Goal: Complete application form

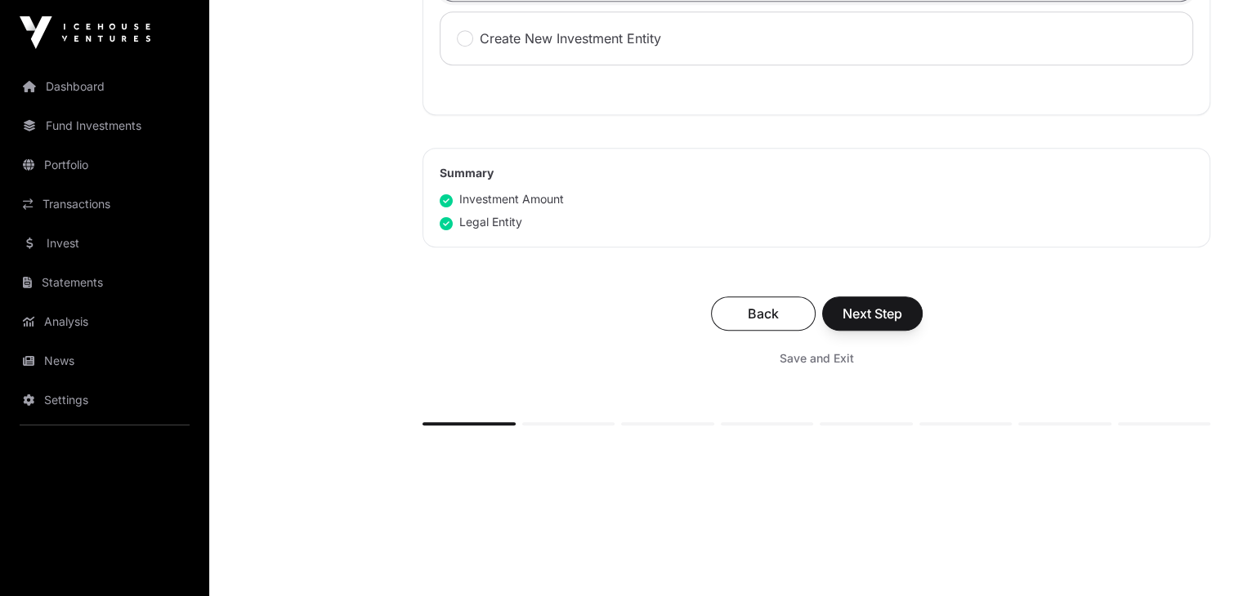
scroll to position [887, 0]
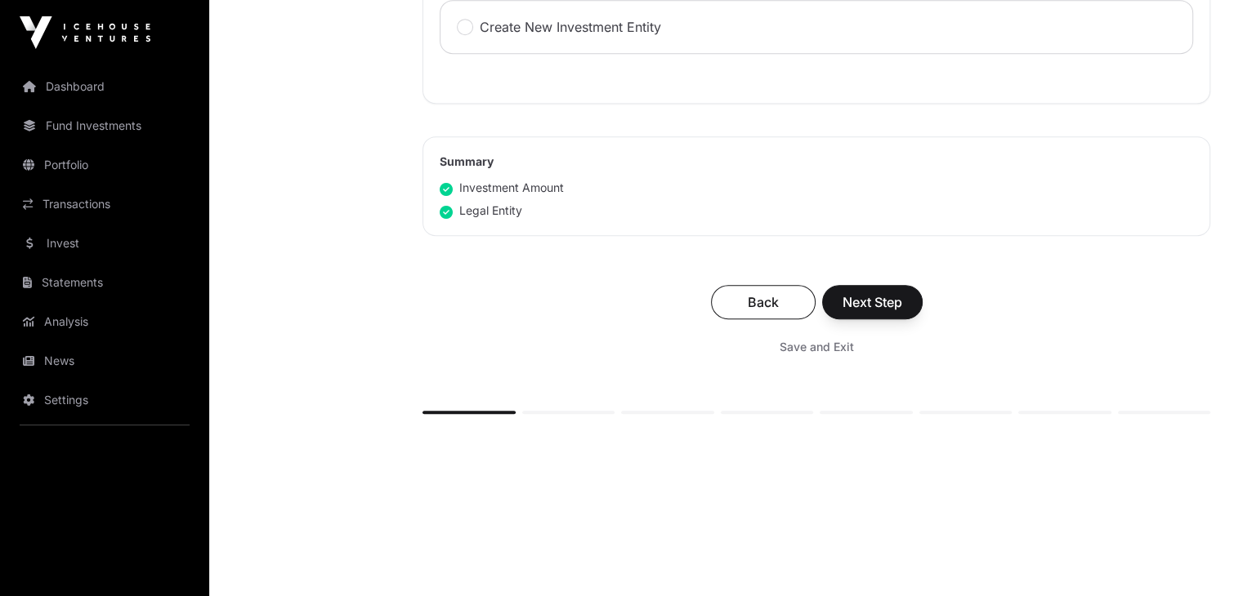
click at [114, 243] on link "Invest" at bounding box center [104, 243] width 183 height 36
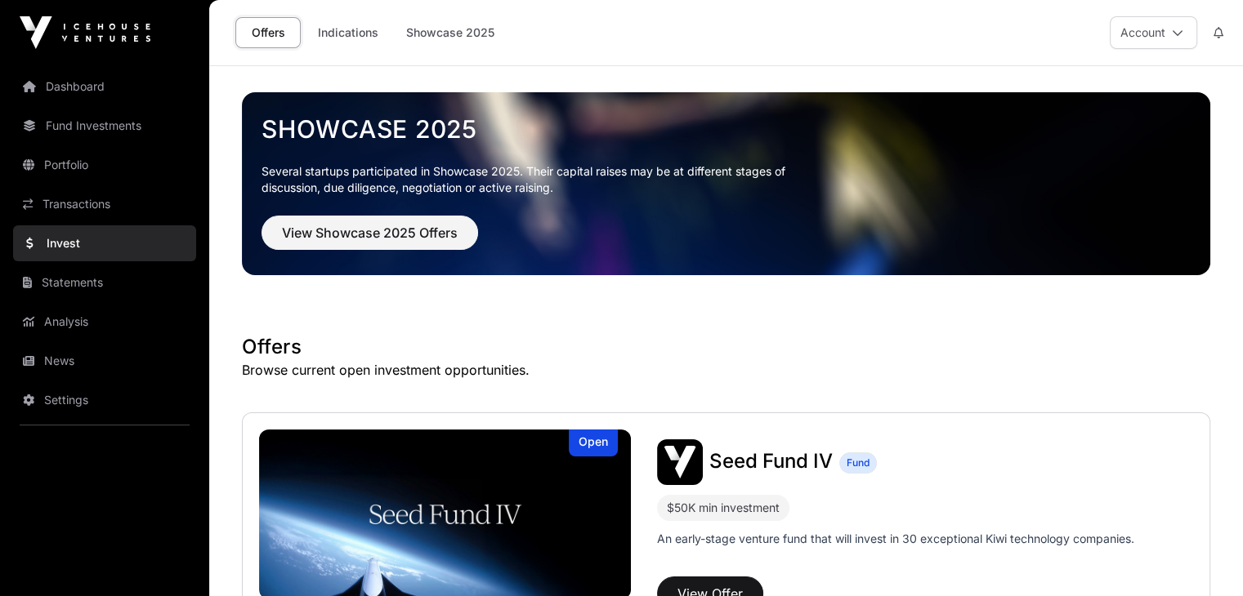
click at [358, 30] on link "Indications" at bounding box center [348, 32] width 82 height 31
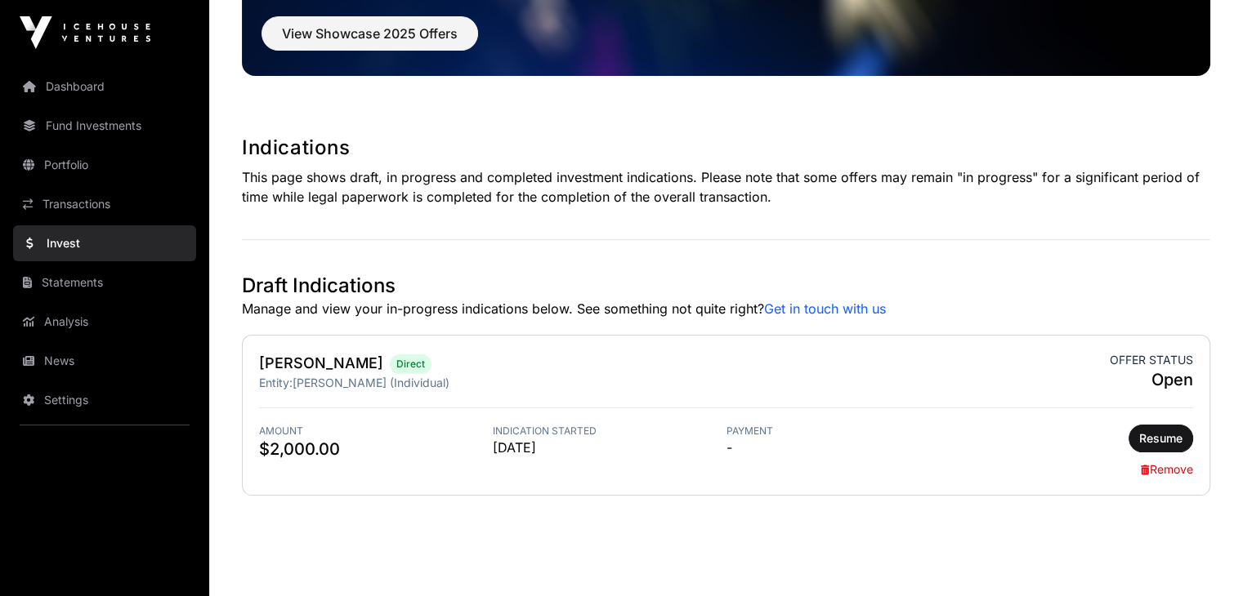
scroll to position [235, 0]
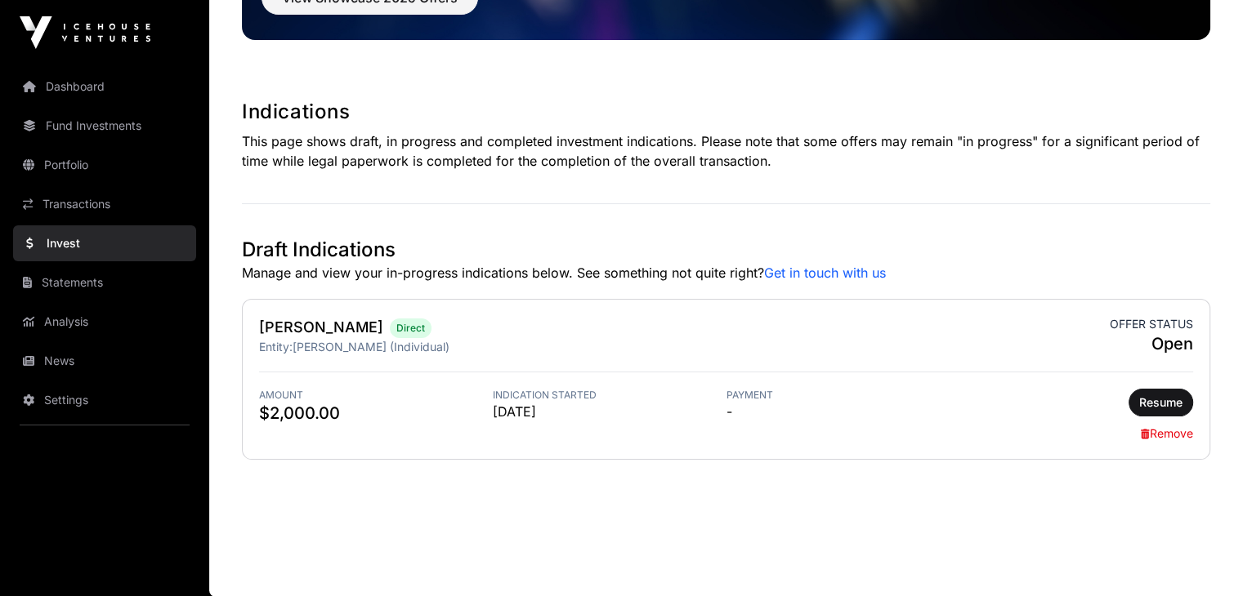
click at [280, 324] on link "[PERSON_NAME]" at bounding box center [321, 327] width 124 height 17
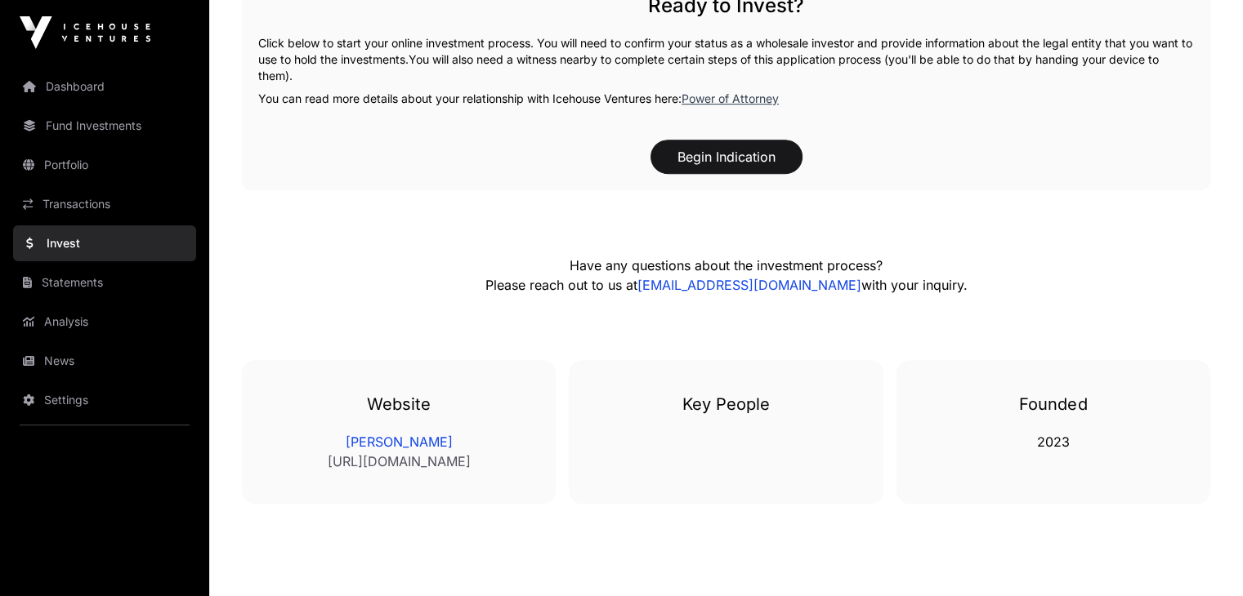
scroll to position [763, 0]
click at [681, 172] on button "Begin Indication" at bounding box center [726, 155] width 152 height 34
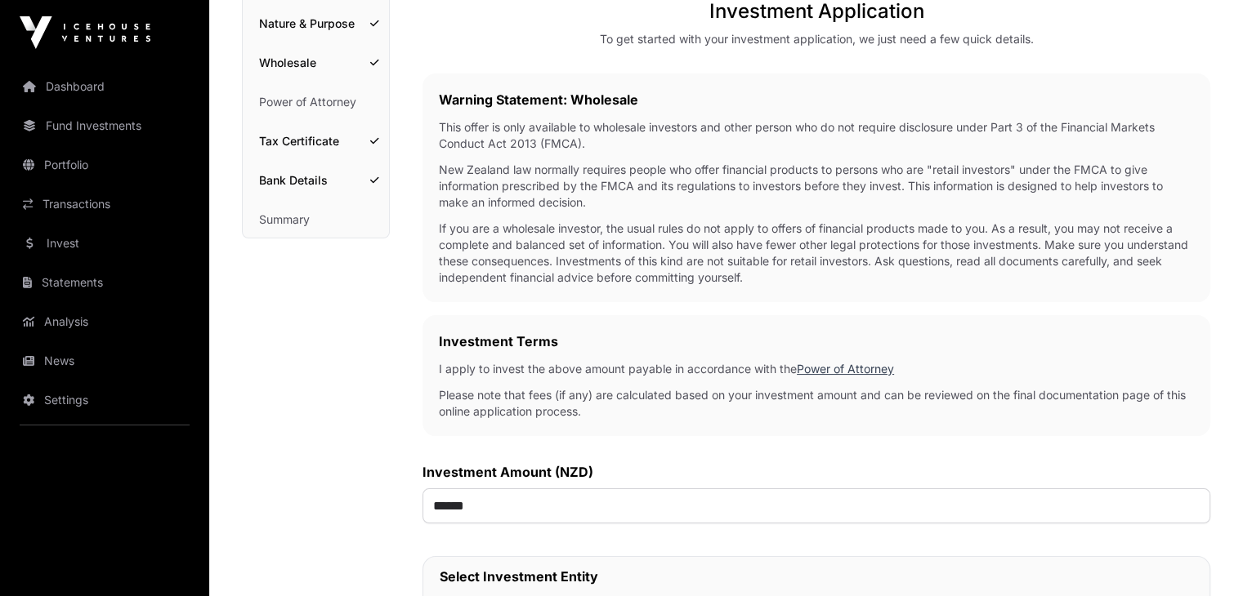
scroll to position [206, 0]
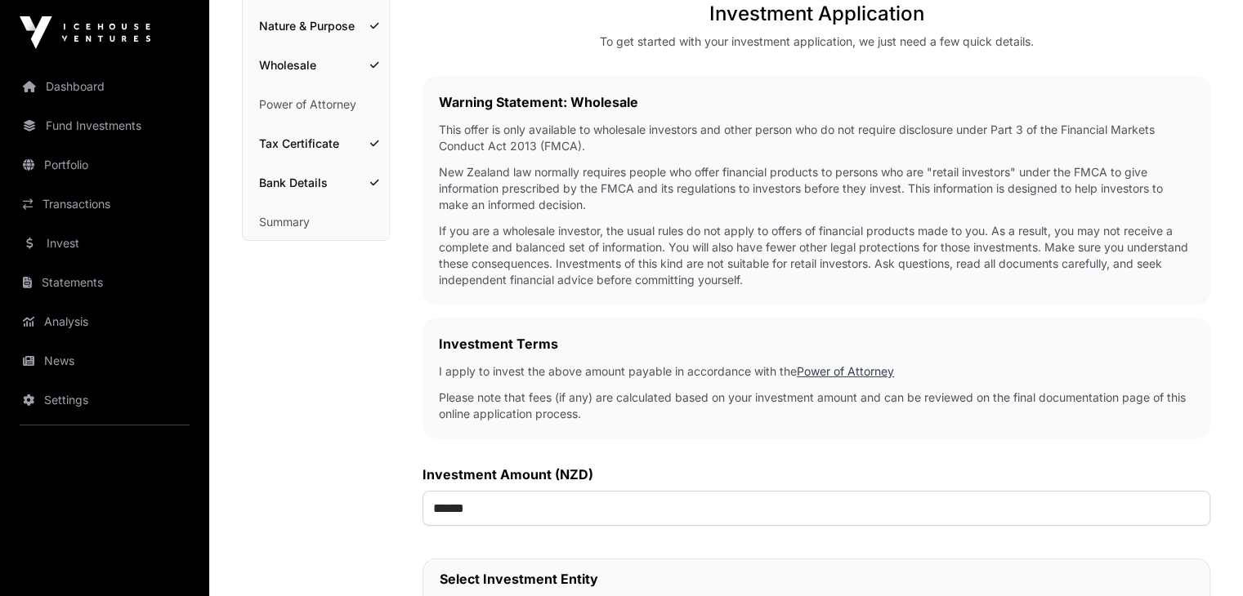
click at [330, 105] on link "Power of Attorney" at bounding box center [316, 105] width 146 height 36
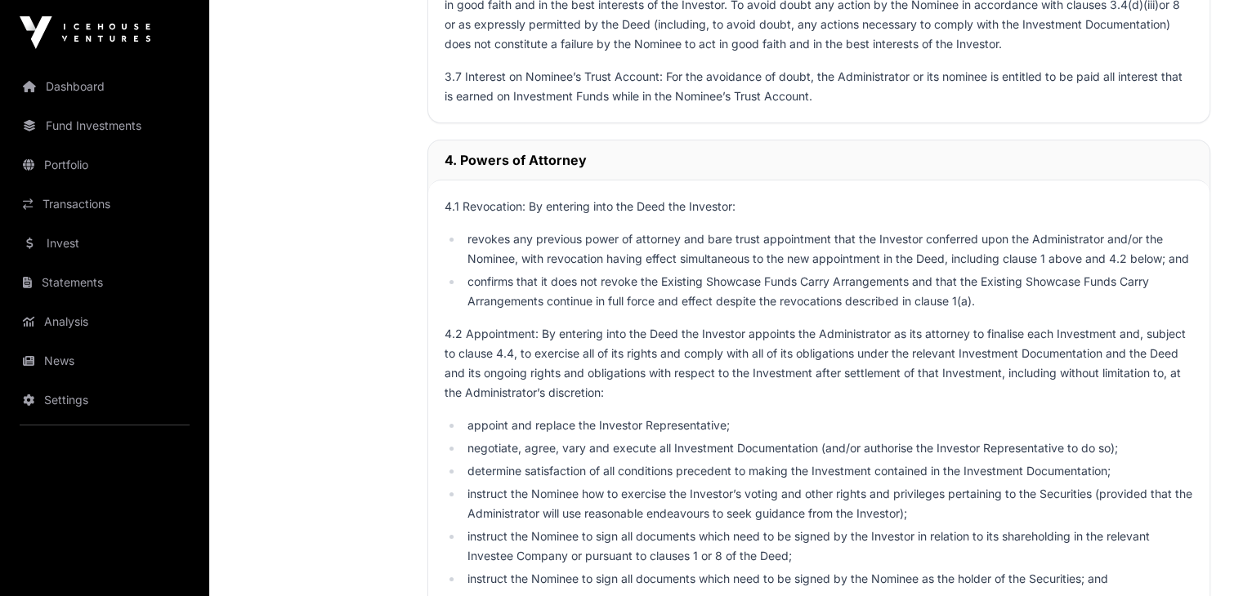
scroll to position [7756, 0]
